Goal: Transaction & Acquisition: Purchase product/service

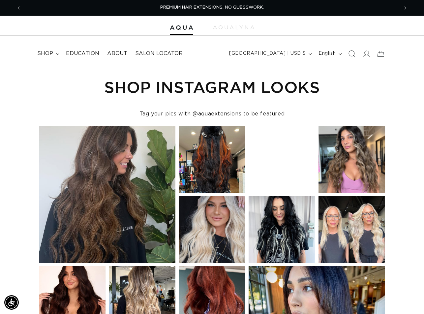
click at [353, 51] on icon "Search" at bounding box center [352, 53] width 7 height 7
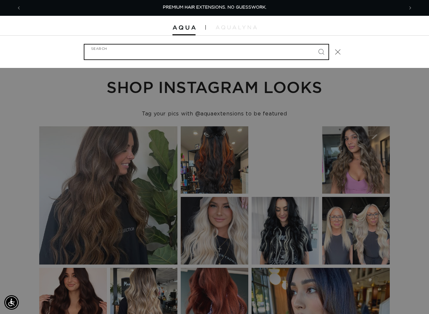
paste input "18" MACHINE WEFT #1B"
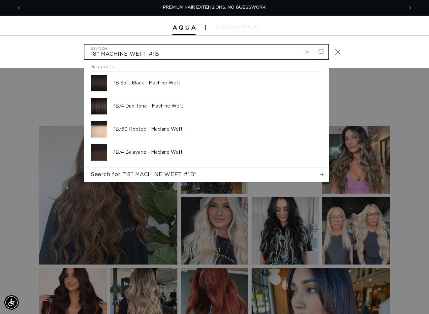
type input "18" MACHINE WEFT #1B"
click at [314, 45] on button "Search" at bounding box center [321, 52] width 15 height 15
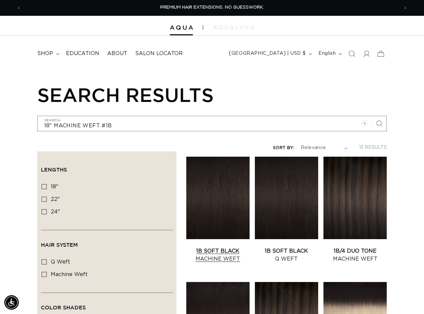
click at [213, 247] on link "1B Soft Black Machine Weft" at bounding box center [217, 255] width 63 height 16
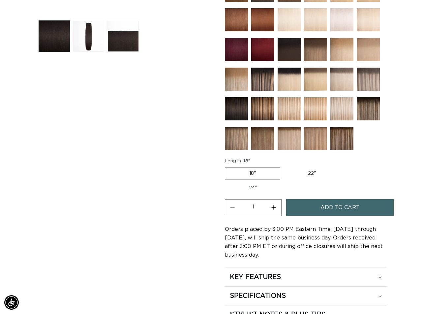
click at [337, 205] on span "Add to cart" at bounding box center [340, 207] width 39 height 17
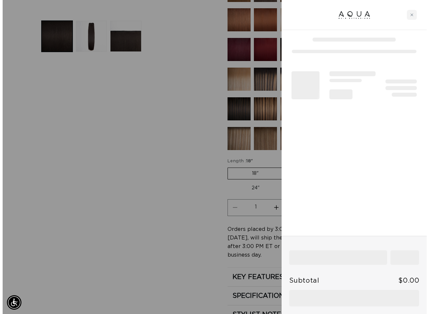
scroll to position [267, 0]
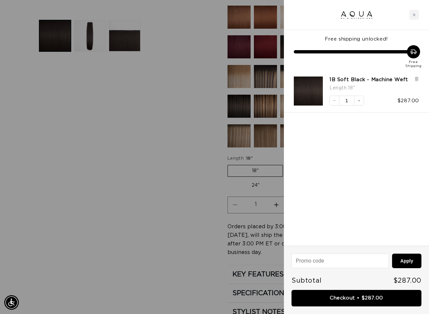
click at [163, 191] on div at bounding box center [214, 157] width 429 height 314
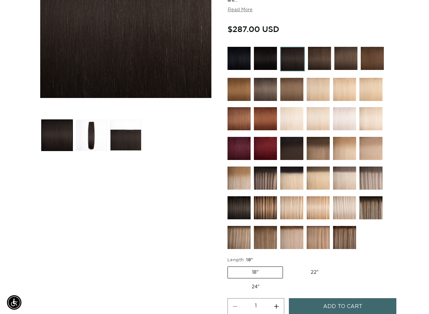
scroll to position [0, 0]
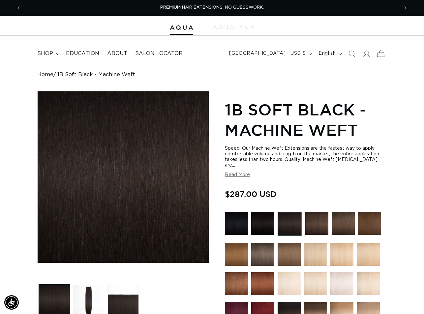
click at [380, 51] on icon at bounding box center [382, 54] width 16 height 16
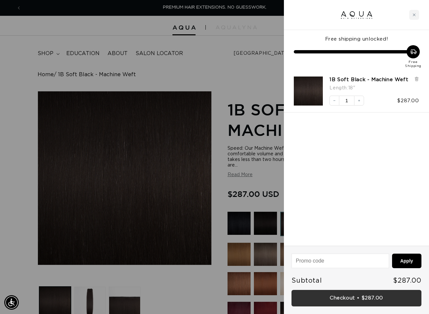
click at [333, 297] on link "Checkout • $287.00" at bounding box center [357, 298] width 130 height 17
